Goal: Task Accomplishment & Management: Complete application form

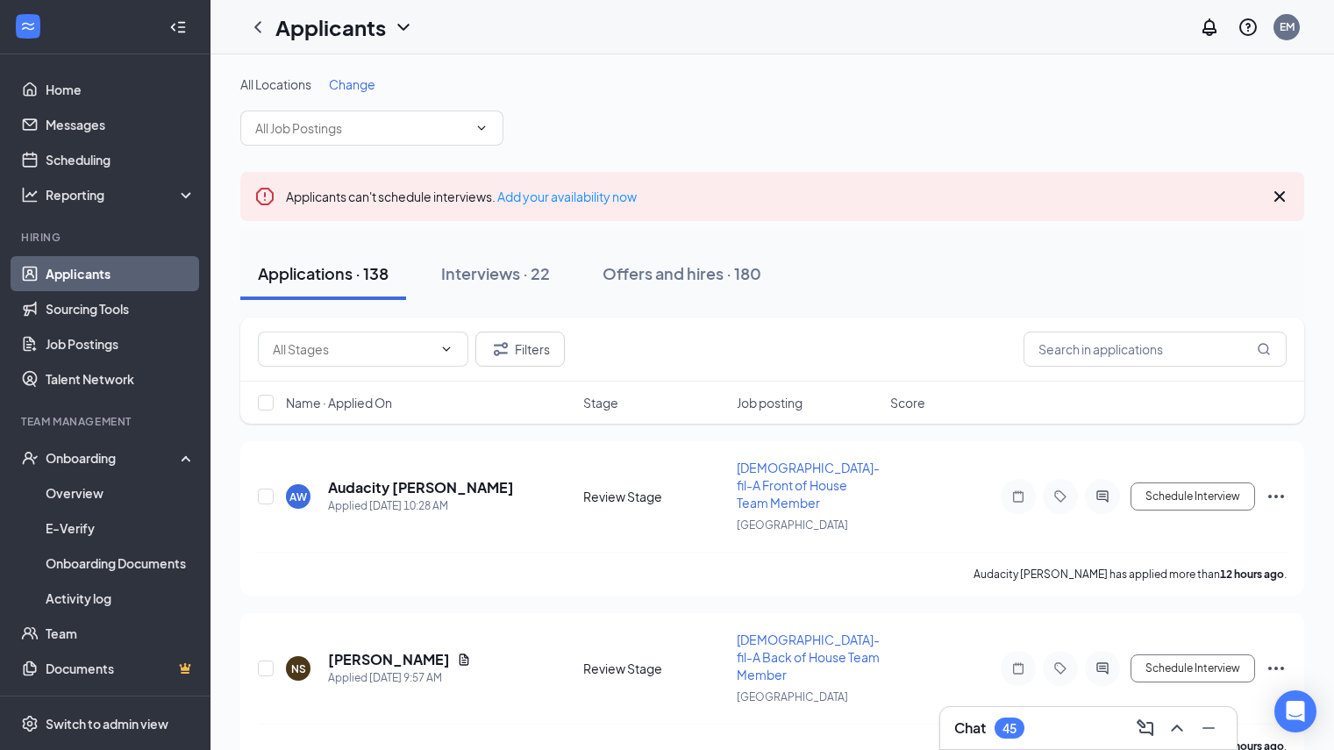
click at [397, 274] on button "Applications · 138" at bounding box center [323, 273] width 166 height 53
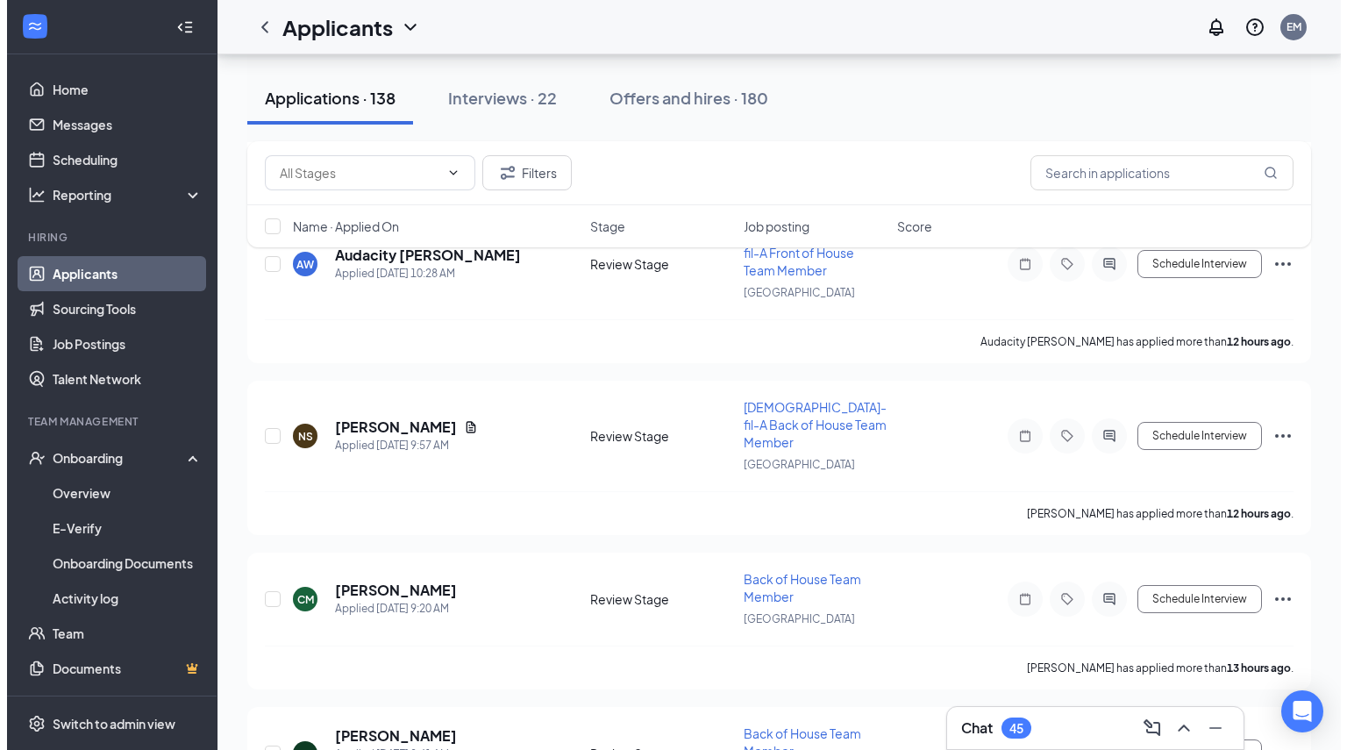
scroll to position [772, 0]
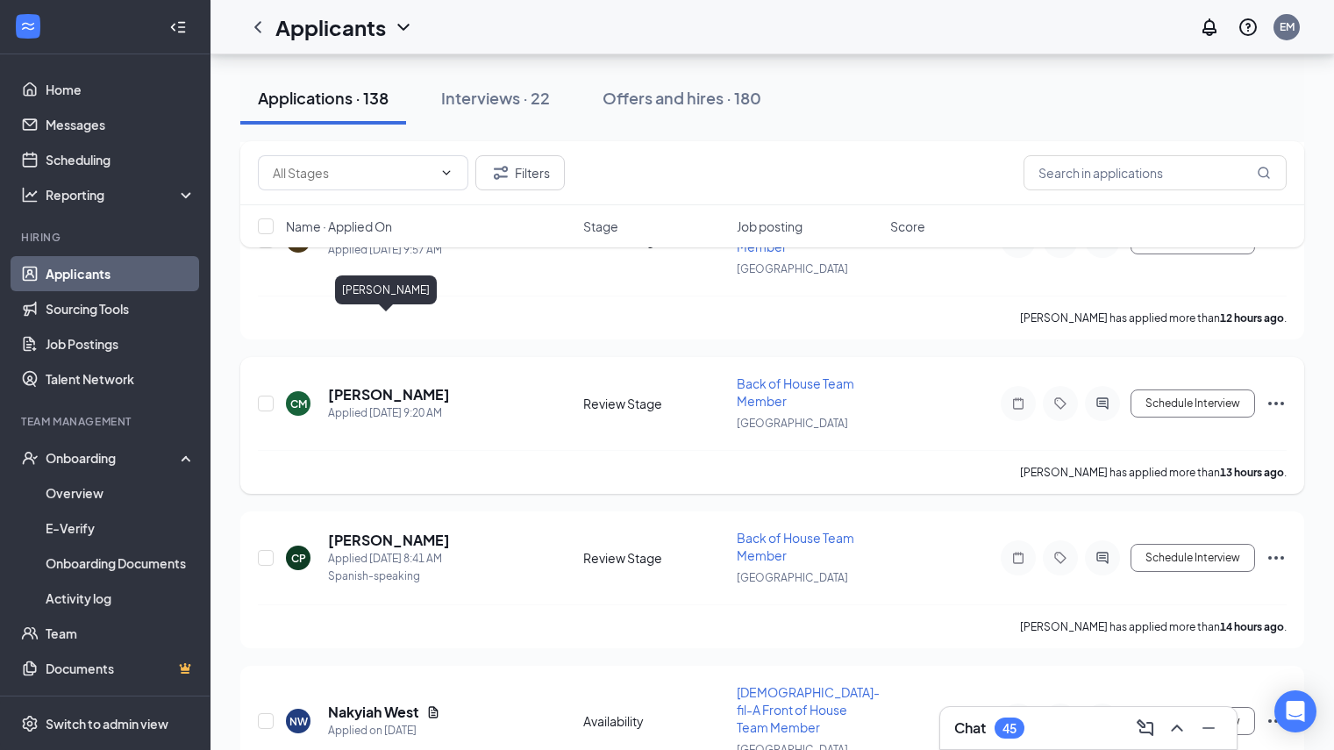
click at [404, 385] on h5 "[PERSON_NAME]" at bounding box center [389, 394] width 122 height 19
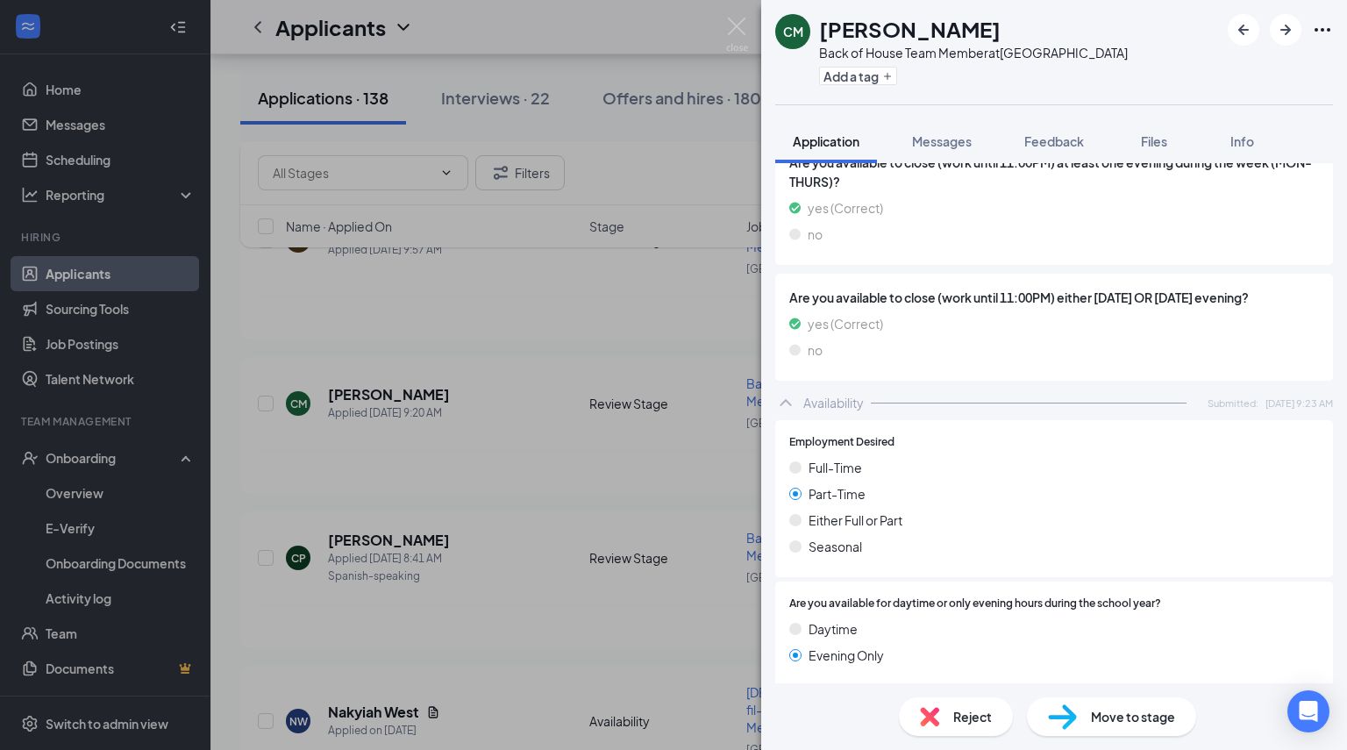
scroll to position [1431, 0]
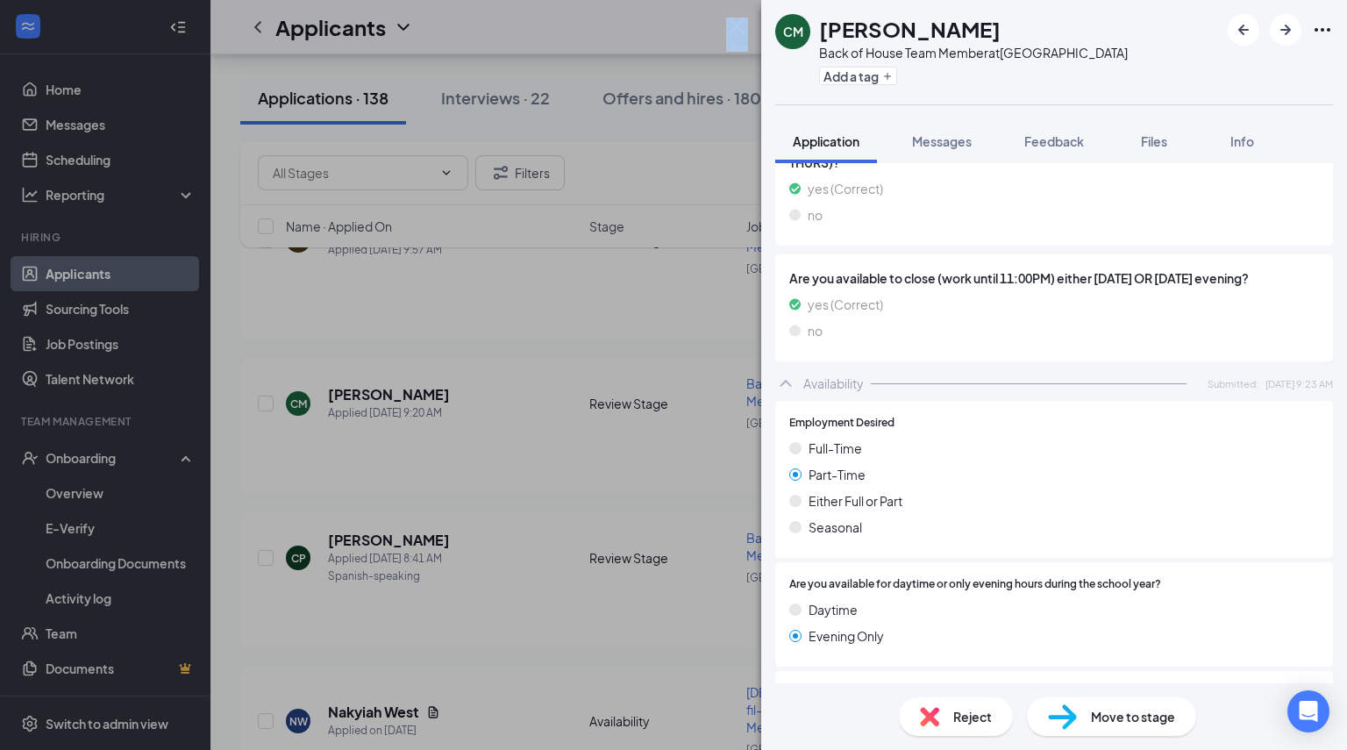
drag, startPoint x: 725, startPoint y: 20, endPoint x: 739, endPoint y: 20, distance: 14.0
click at [739, 20] on div "CM [PERSON_NAME] Back of House Team Member at [GEOGRAPHIC_DATA] Add a tag Appli…" at bounding box center [673, 375] width 1347 height 750
click at [739, 20] on img at bounding box center [737, 35] width 22 height 34
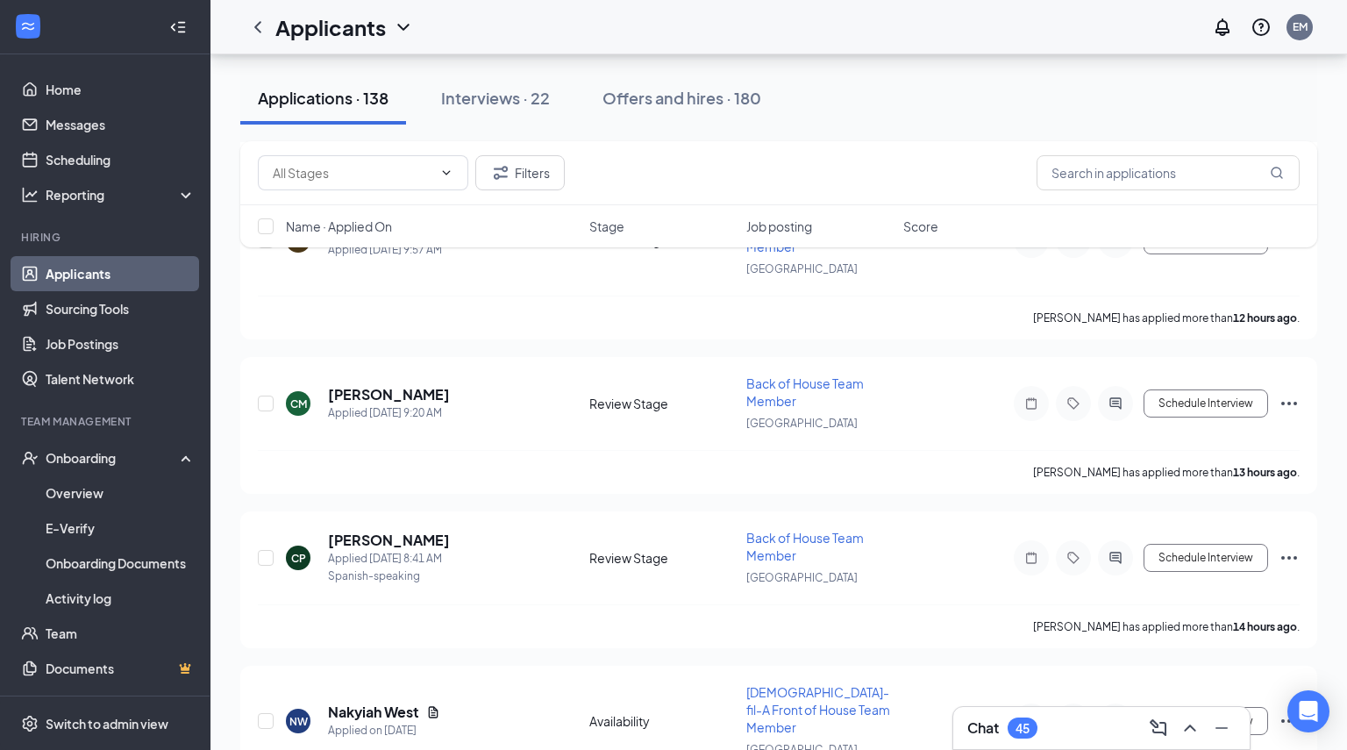
click at [739, 20] on div "Applicants EM" at bounding box center [778, 27] width 1136 height 54
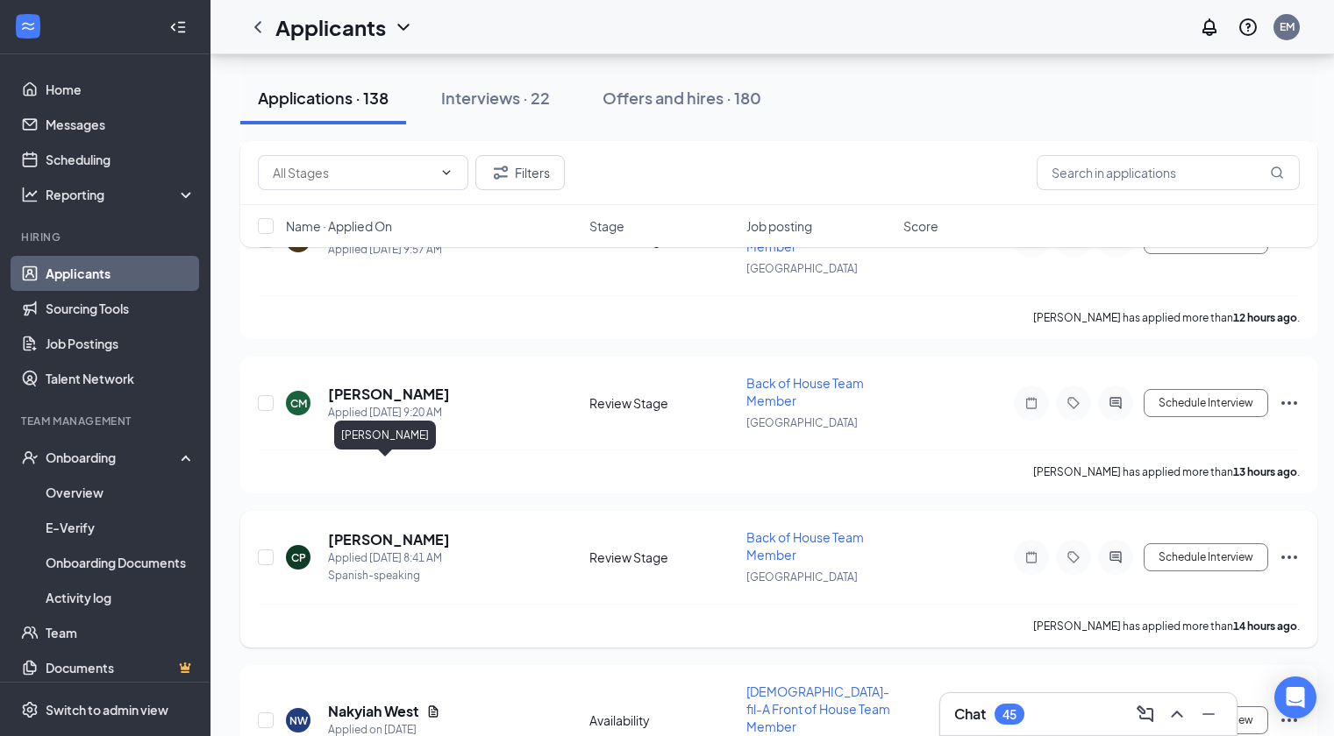
click at [380, 530] on h5 "[PERSON_NAME]" at bounding box center [389, 539] width 122 height 19
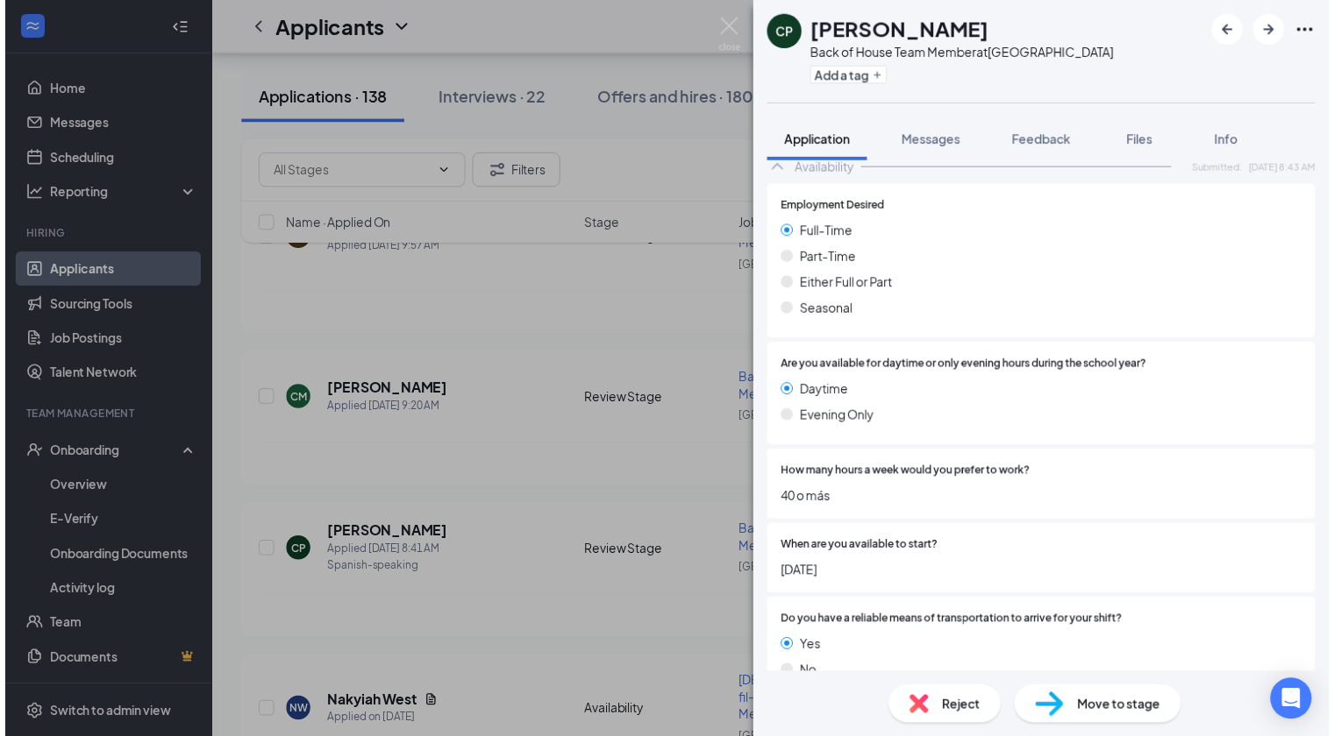
scroll to position [1676, 0]
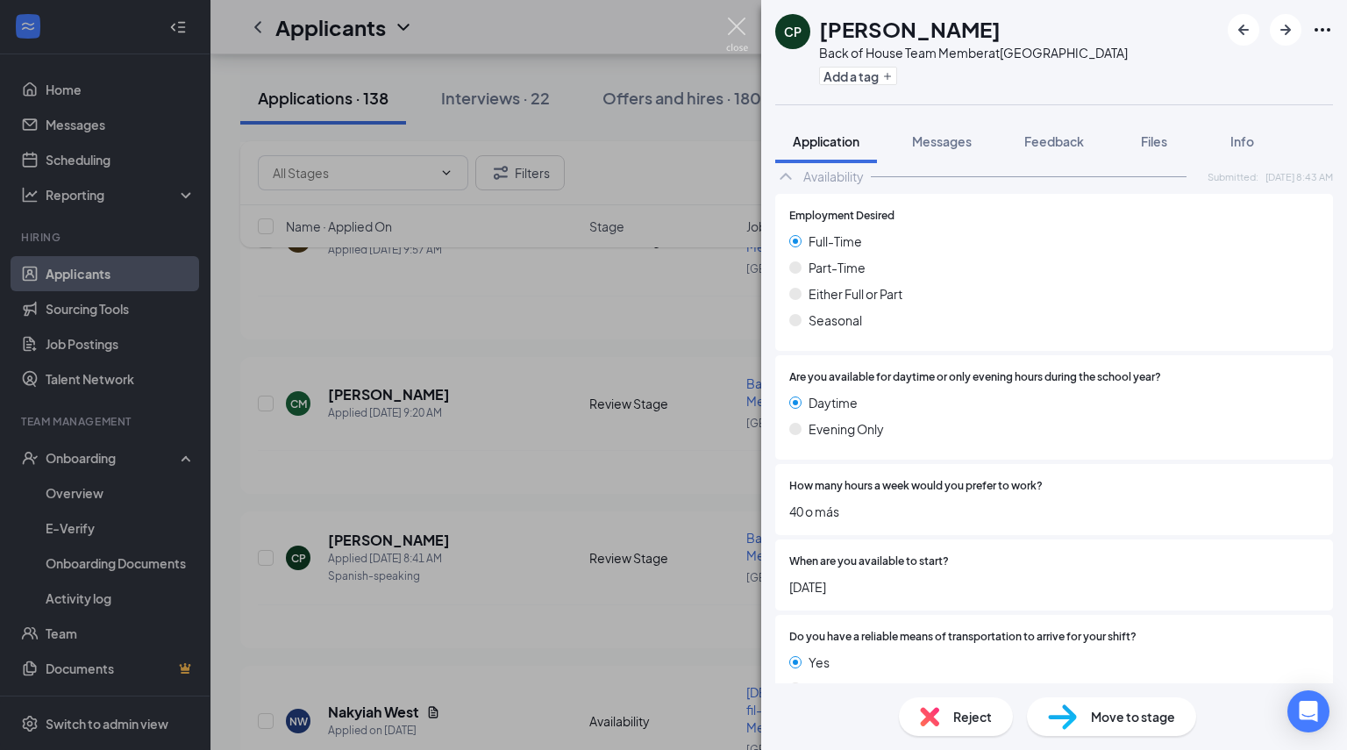
click at [740, 28] on img at bounding box center [737, 35] width 22 height 34
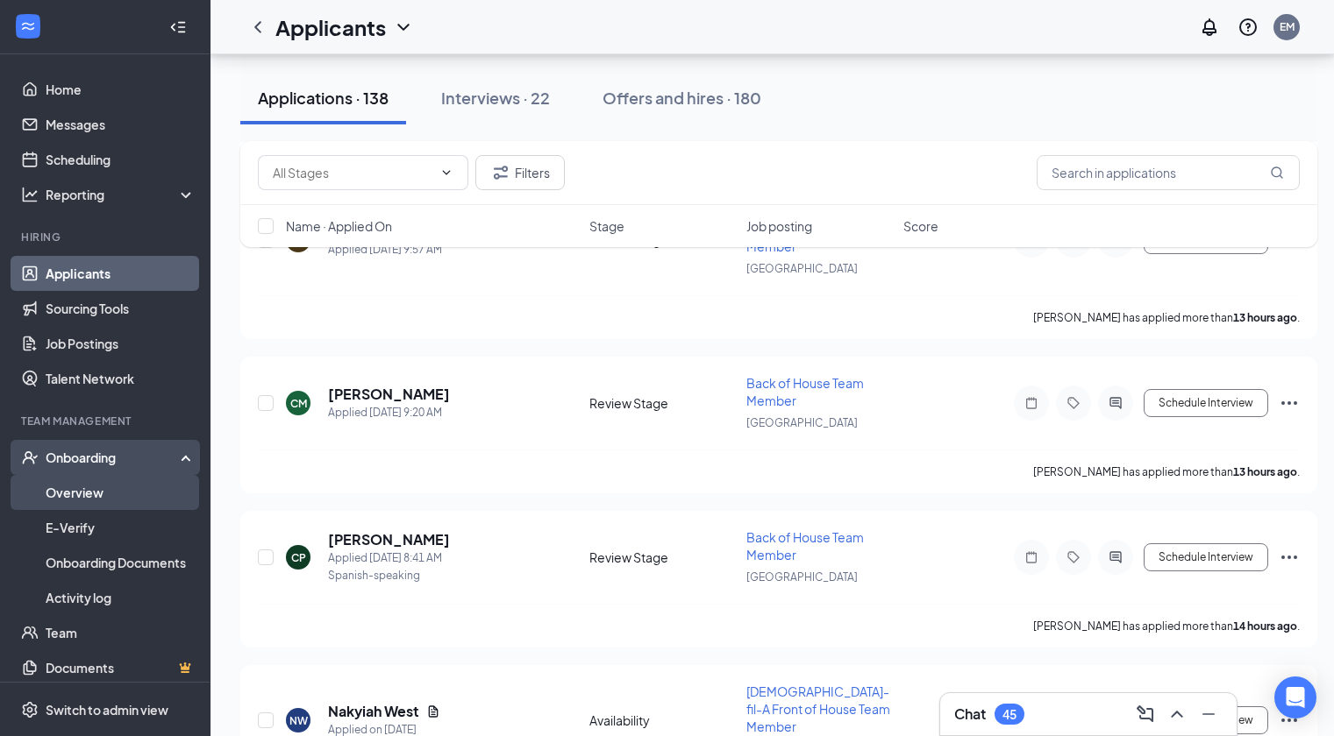
click at [95, 479] on link "Overview" at bounding box center [121, 492] width 150 height 35
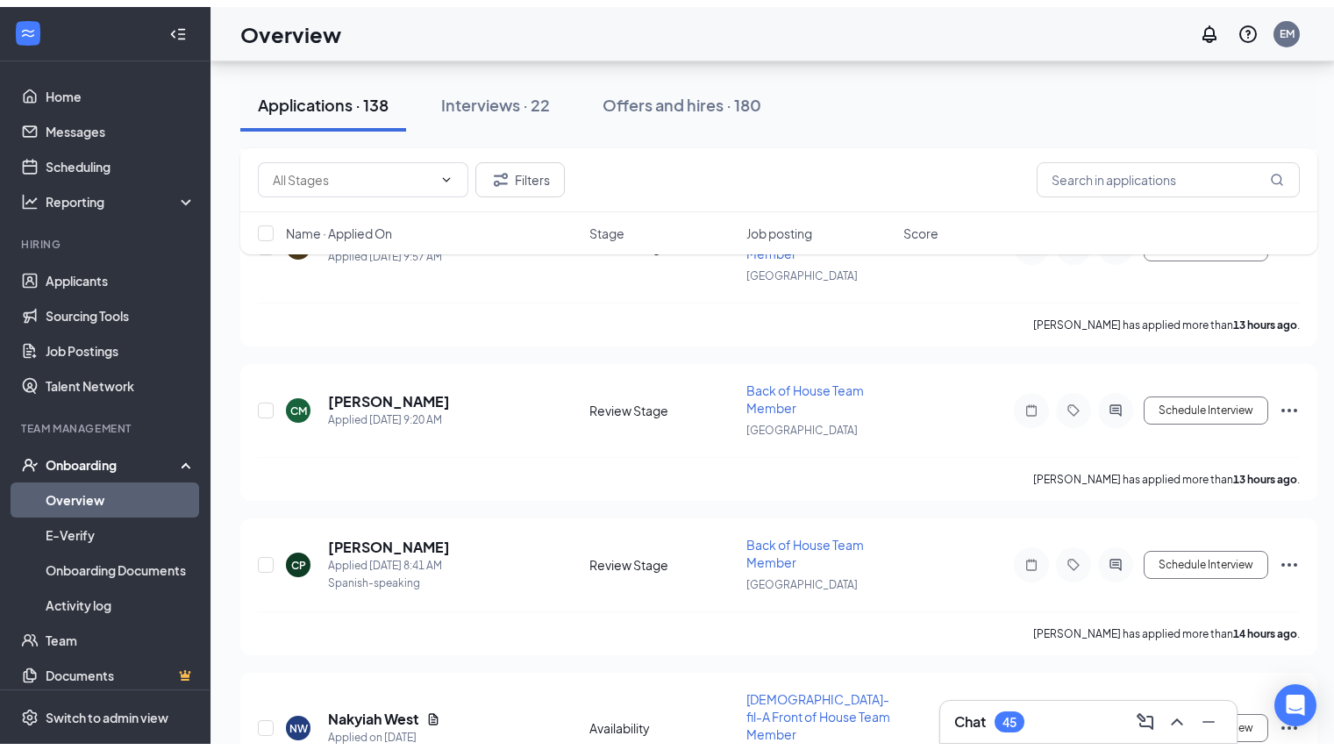
scroll to position [79, 0]
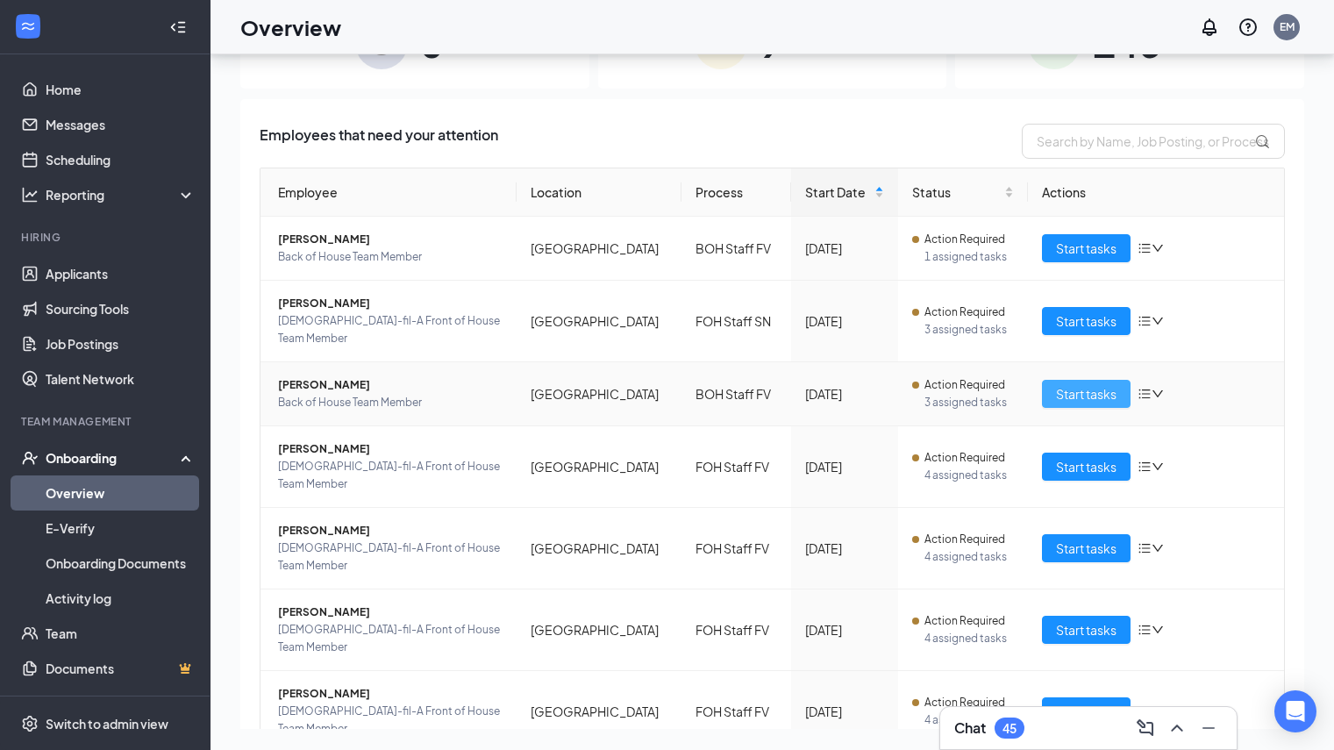
click at [1056, 384] on span "Start tasks" at bounding box center [1086, 393] width 60 height 19
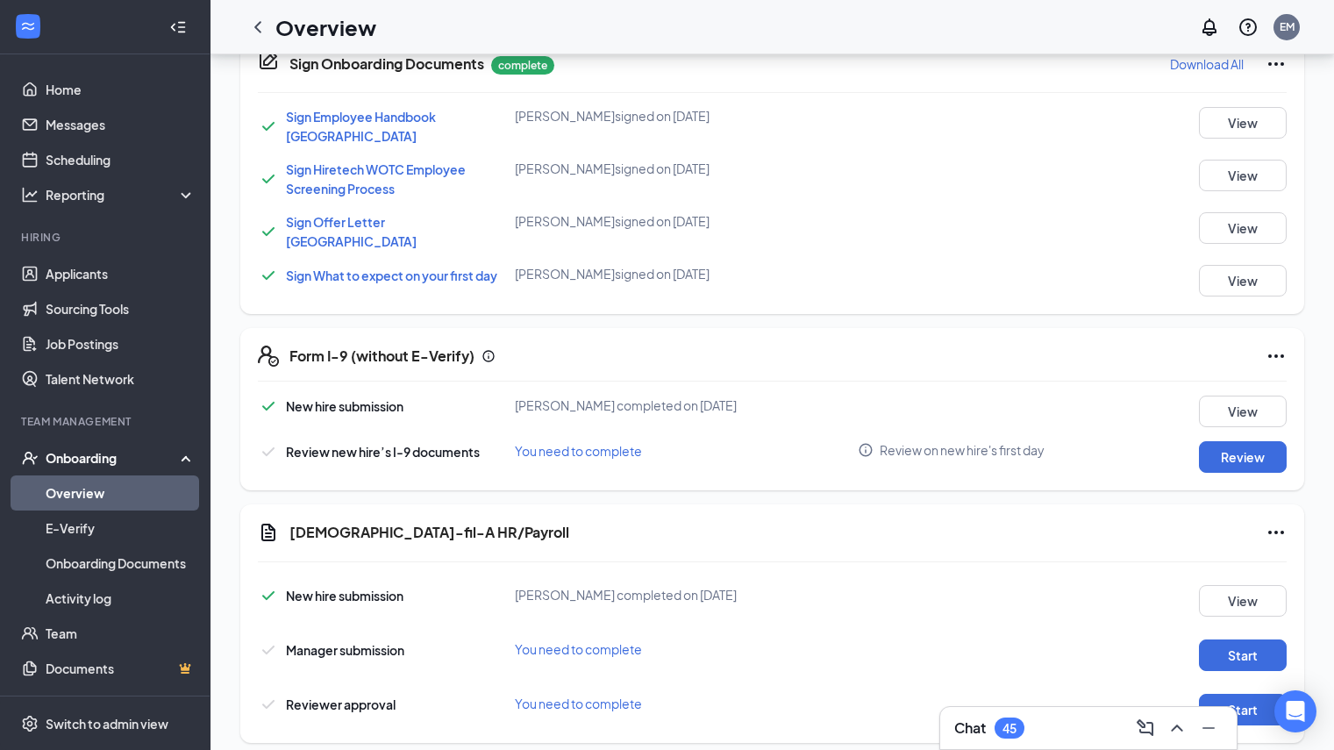
scroll to position [891, 0]
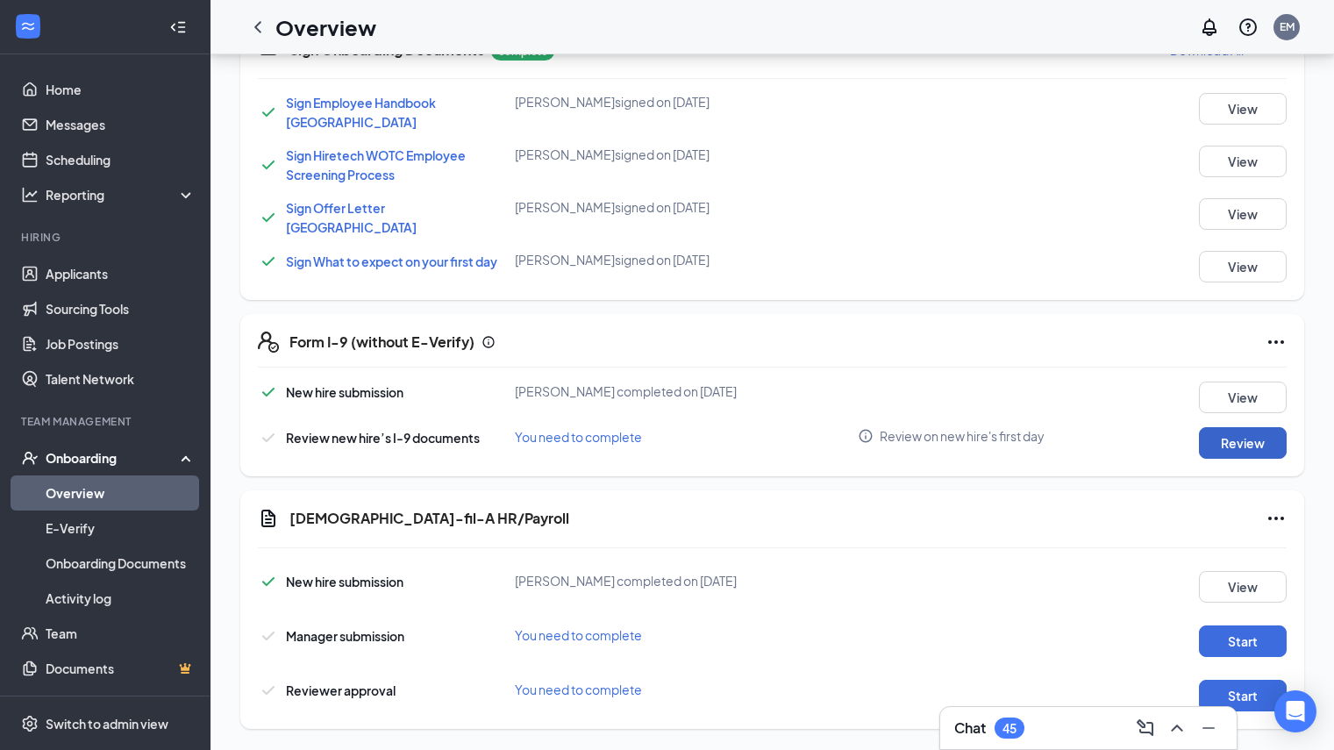
click at [1228, 427] on button "Review" at bounding box center [1243, 443] width 88 height 32
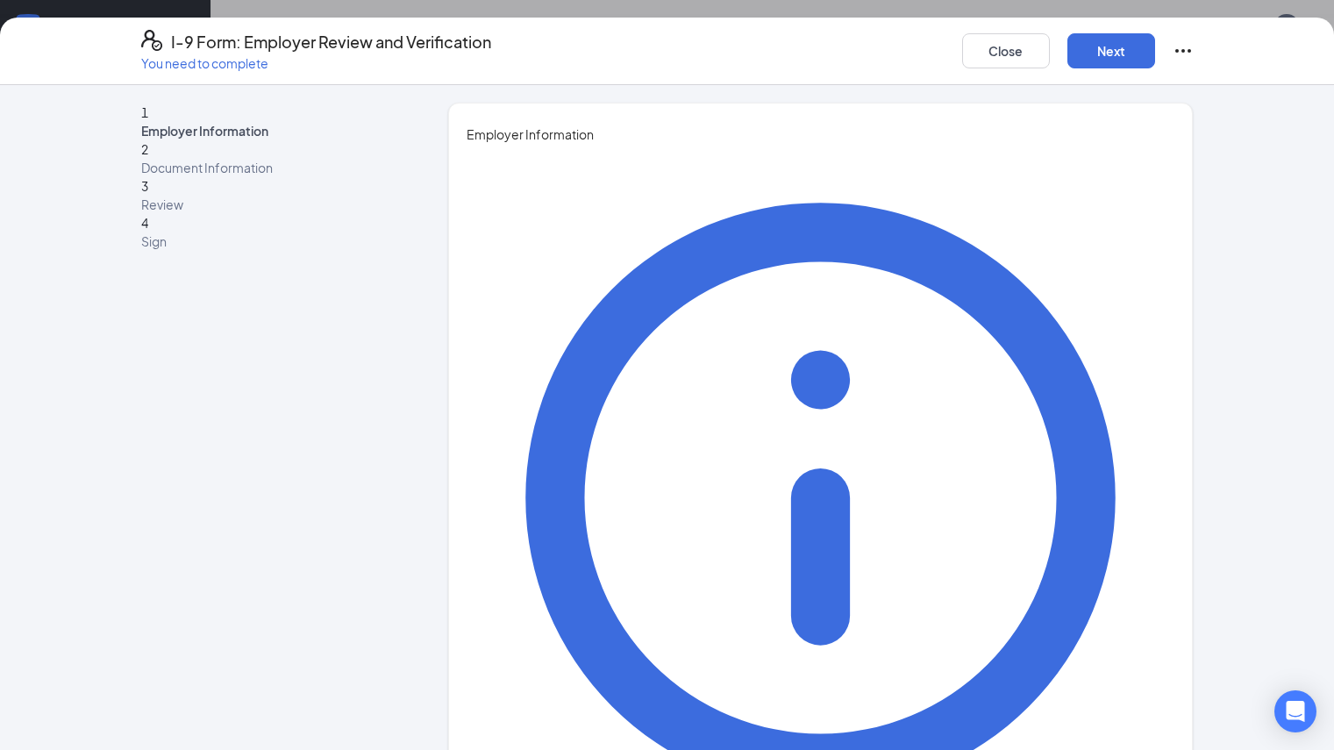
type input "[PERSON_NAME]"
type input "Kitchen Director"
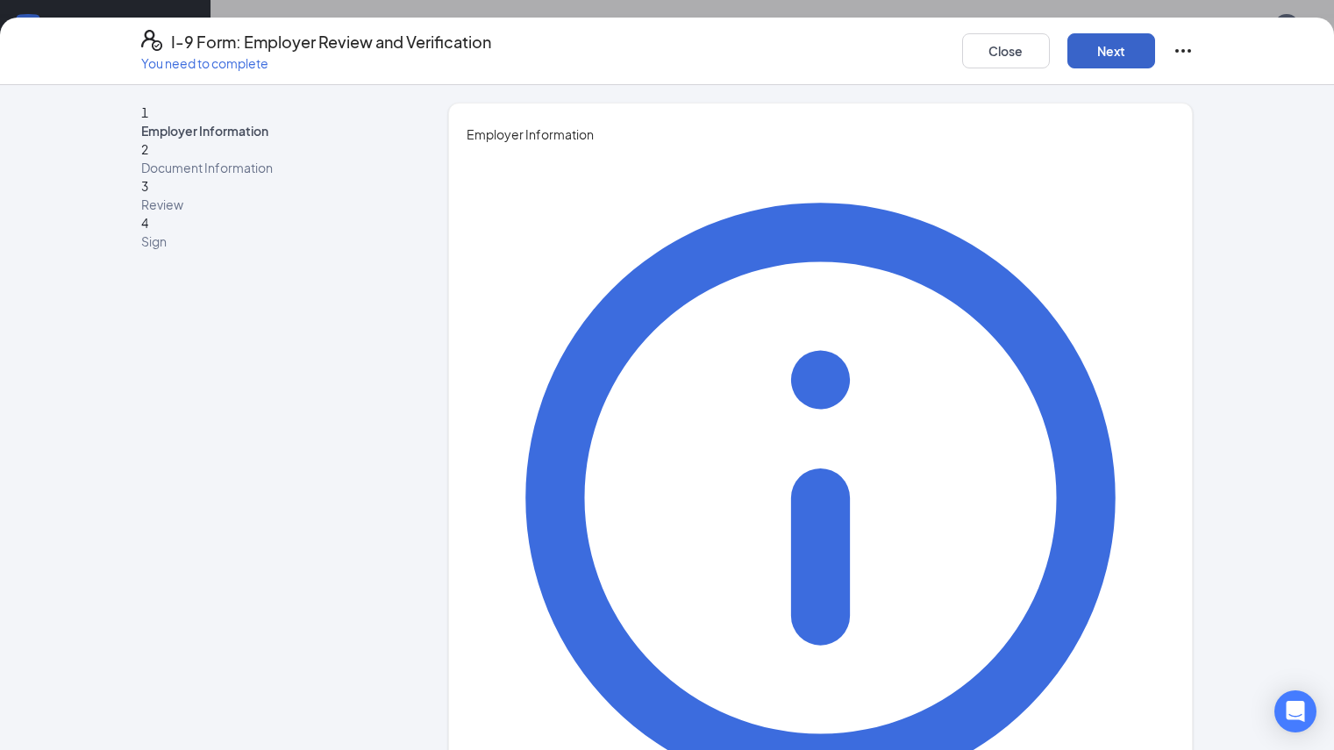
click at [1155, 46] on button "Next" at bounding box center [1111, 50] width 88 height 35
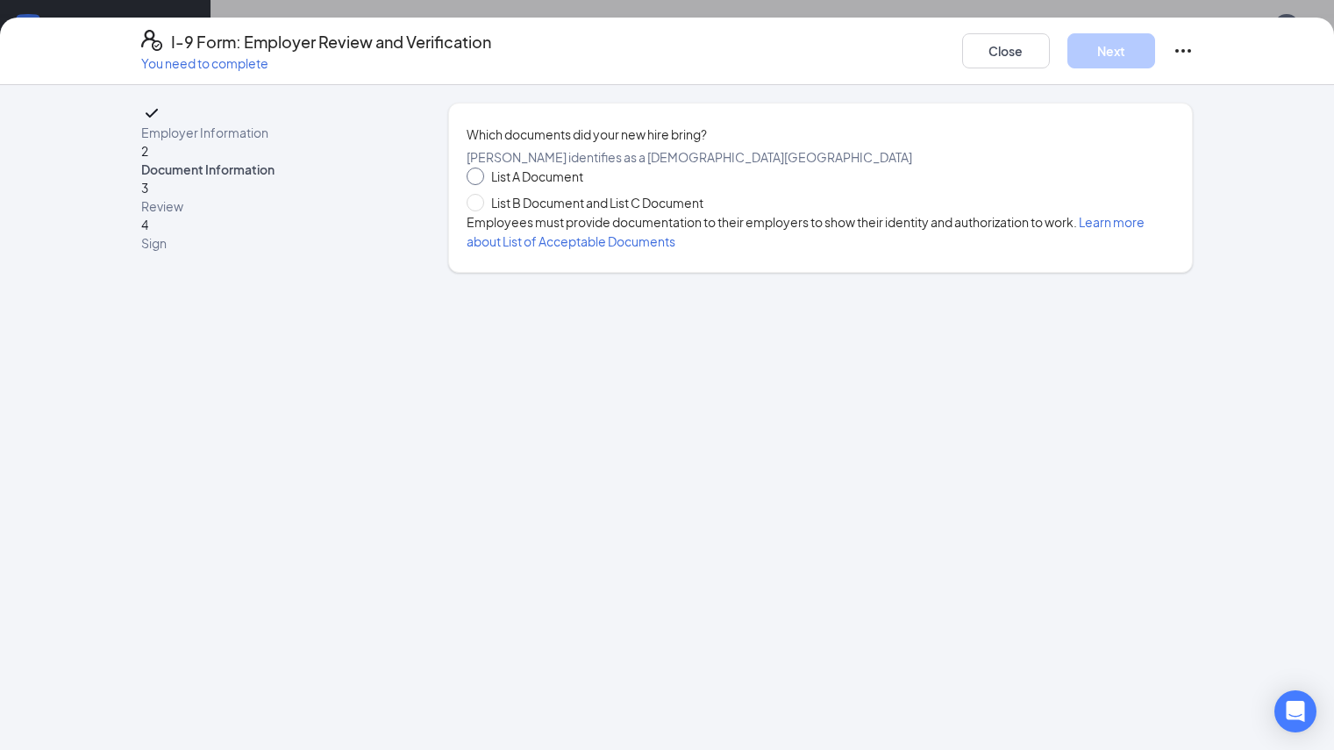
click at [466, 185] on span at bounding box center [475, 176] width 18 height 18
click at [466, 180] on input "List A Document" at bounding box center [472, 173] width 12 height 12
radio input "true"
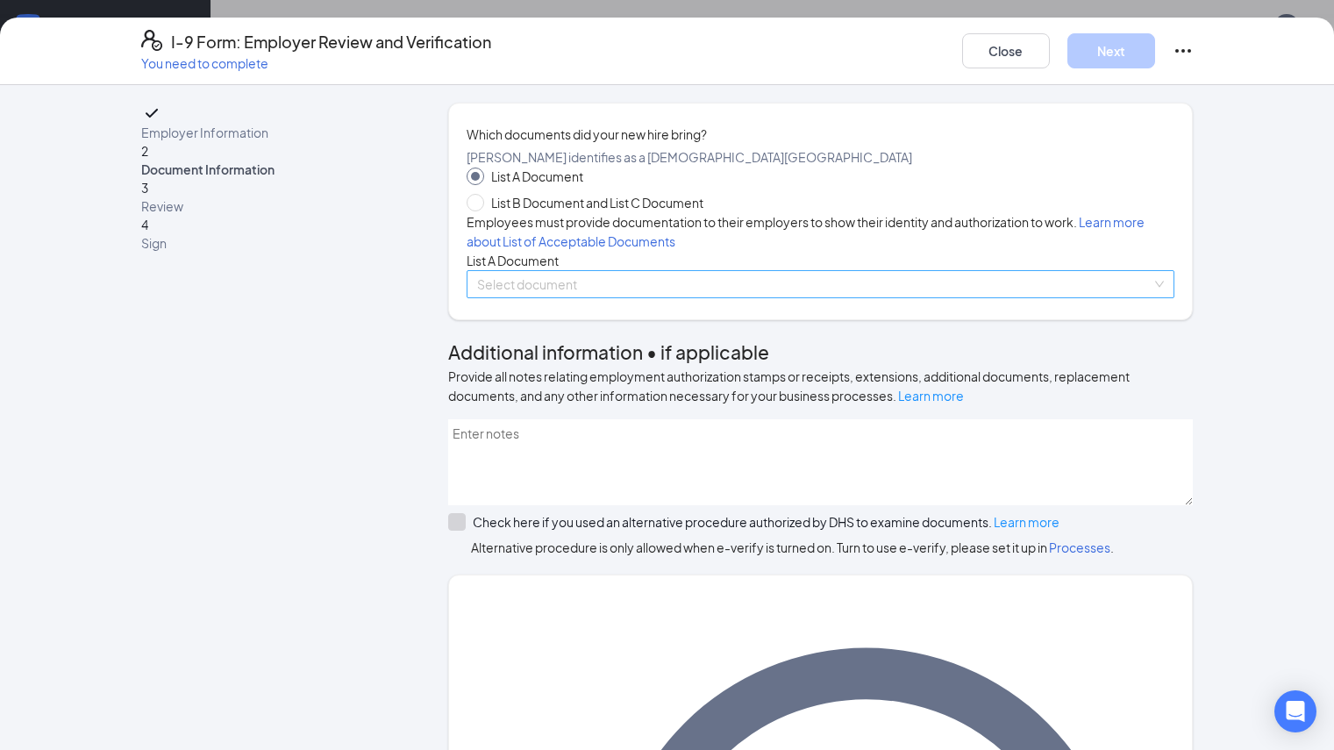
click at [510, 297] on input "search" at bounding box center [814, 284] width 675 height 26
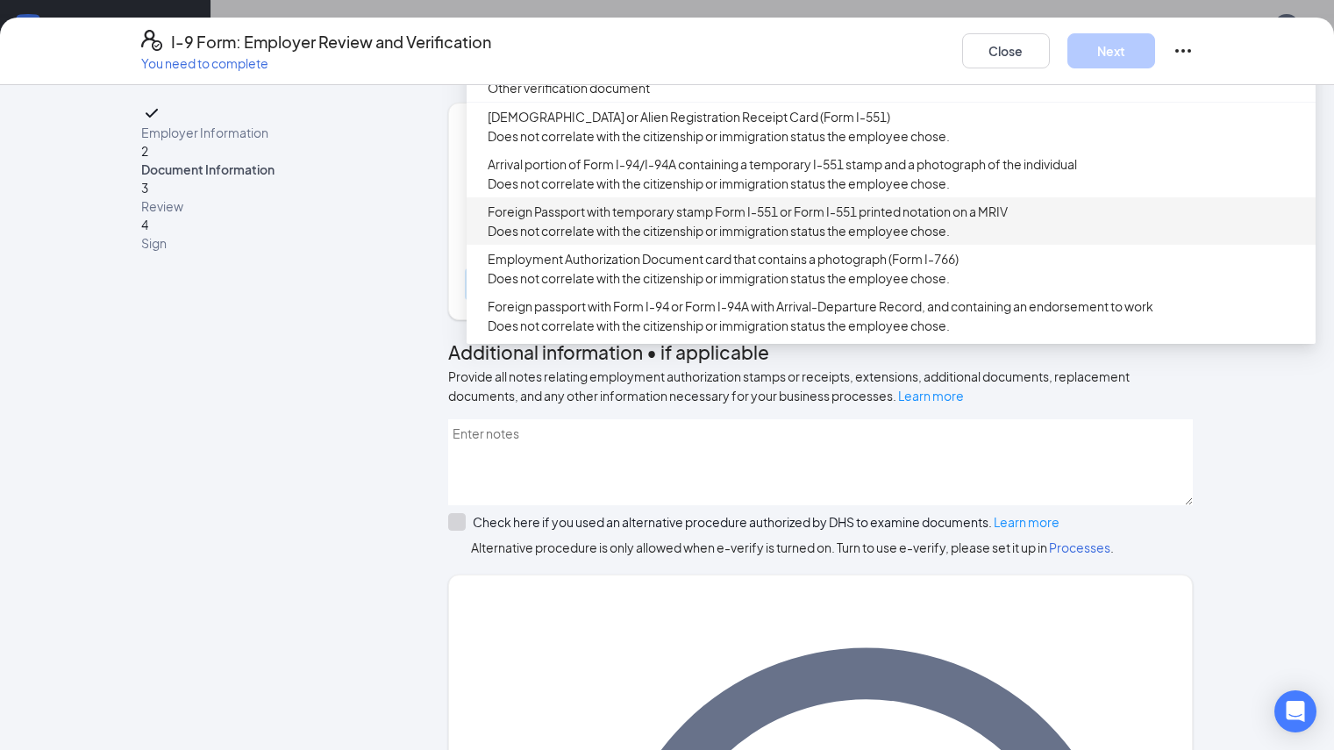
click at [338, 452] on div "Employer Information 2 Document Information 3 Review 4 Sign" at bounding box center [272, 709] width 263 height 1213
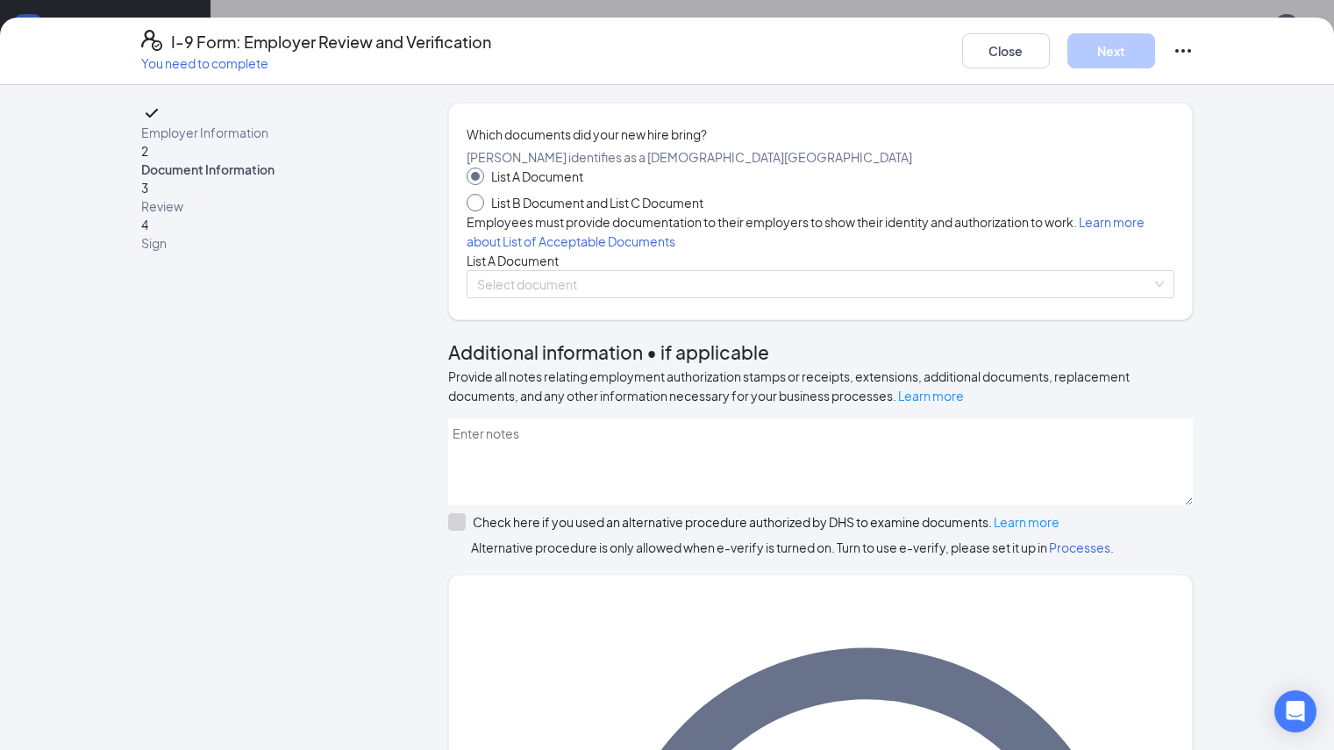
click at [466, 211] on span at bounding box center [475, 203] width 18 height 18
click at [466, 206] on input "List B Document and List C Document" at bounding box center [472, 200] width 12 height 12
radio input "true"
radio input "false"
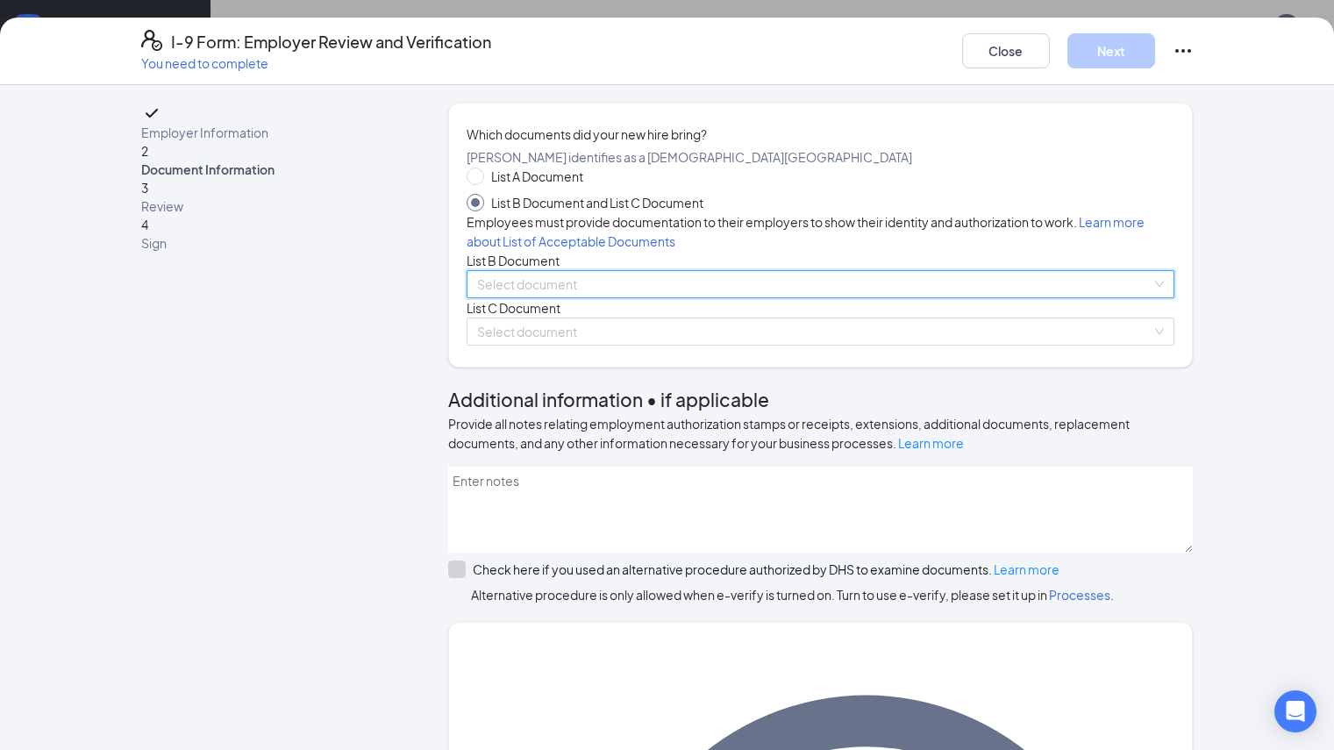
click at [524, 298] on div "Select document List B Documents Driver’s License issued by U.S State or outlyi…" at bounding box center [820, 284] width 708 height 28
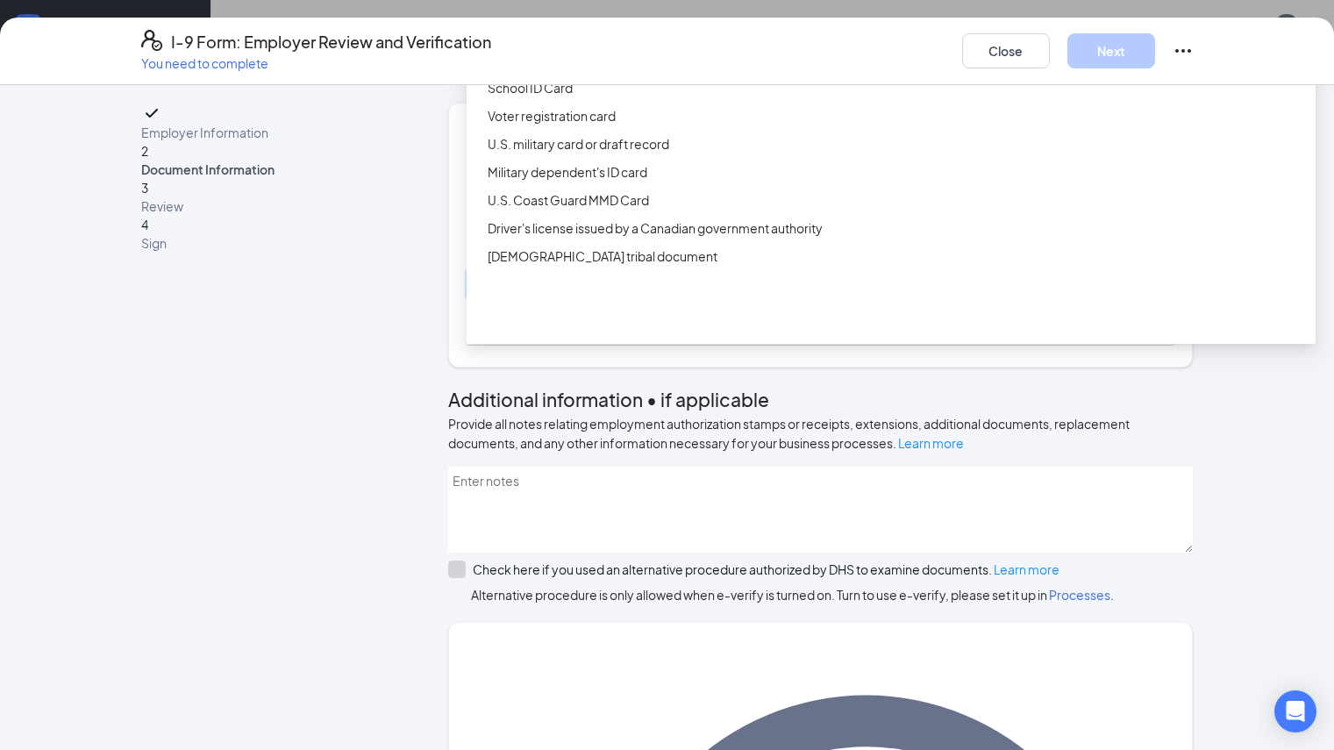
click at [495, 41] on div "Driver’s License issued by U.S State or outlying US possession" at bounding box center [895, 31] width 817 height 19
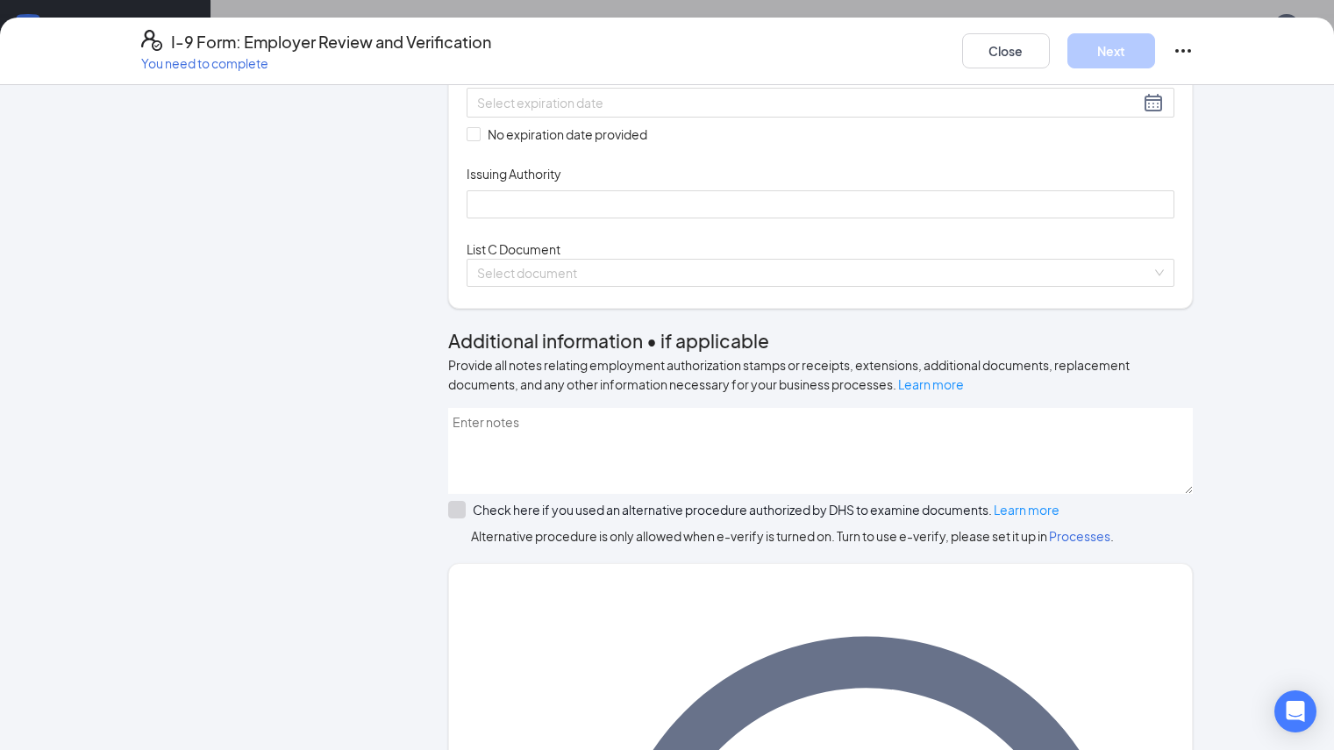
scroll to position [423, 0]
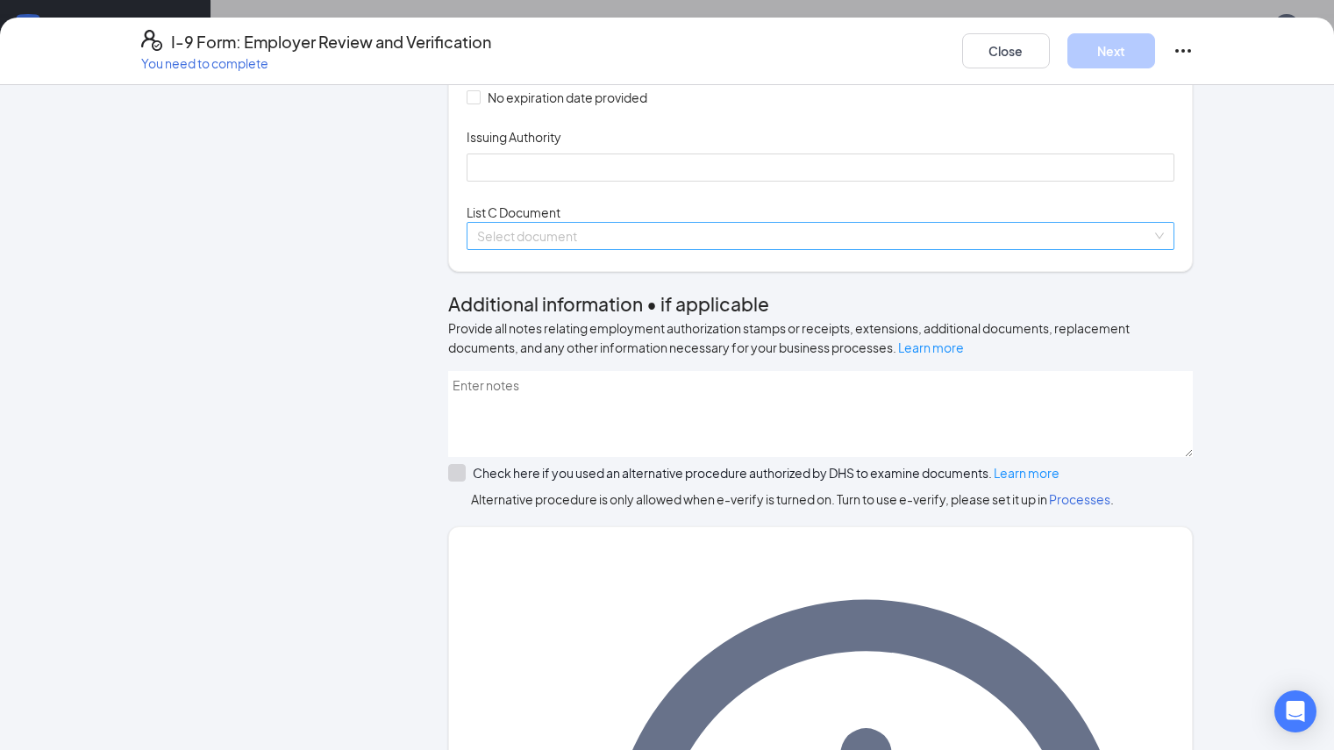
click at [1079, 249] on span at bounding box center [814, 236] width 675 height 26
click at [289, 414] on div "Employer Information 2 Document Information 3 Review 4 Sign" at bounding box center [272, 473] width 263 height 1588
